Goal: Information Seeking & Learning: Check status

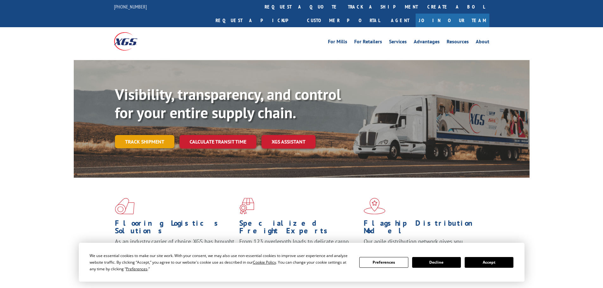
click at [148, 135] on link "Track shipment" at bounding box center [145, 141] width 60 height 13
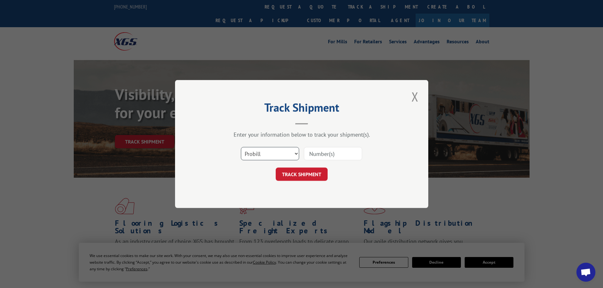
drag, startPoint x: 279, startPoint y: 154, endPoint x: 273, endPoint y: 160, distance: 8.3
click at [279, 154] on select "Select category... Probill BOL PO" at bounding box center [270, 153] width 58 height 13
select select "po"
click at [241, 147] on select "Select category... Probill BOL PO" at bounding box center [270, 153] width 58 height 13
click at [317, 154] on input at bounding box center [333, 153] width 58 height 13
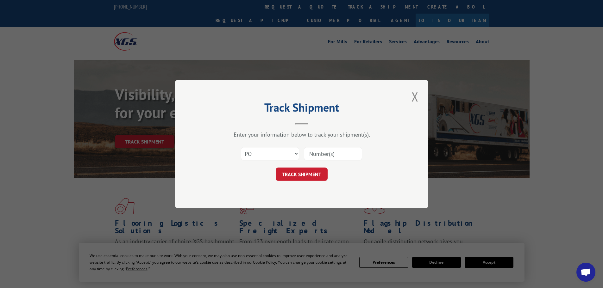
paste input "16512044"
type input "16512044"
click at [323, 169] on button "TRACK SHIPMENT" at bounding box center [302, 174] width 52 height 13
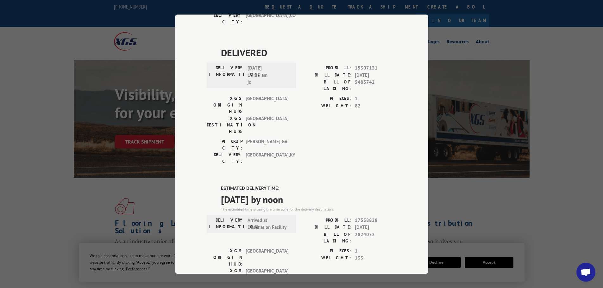
scroll to position [127, 0]
